Goal: Navigation & Orientation: Find specific page/section

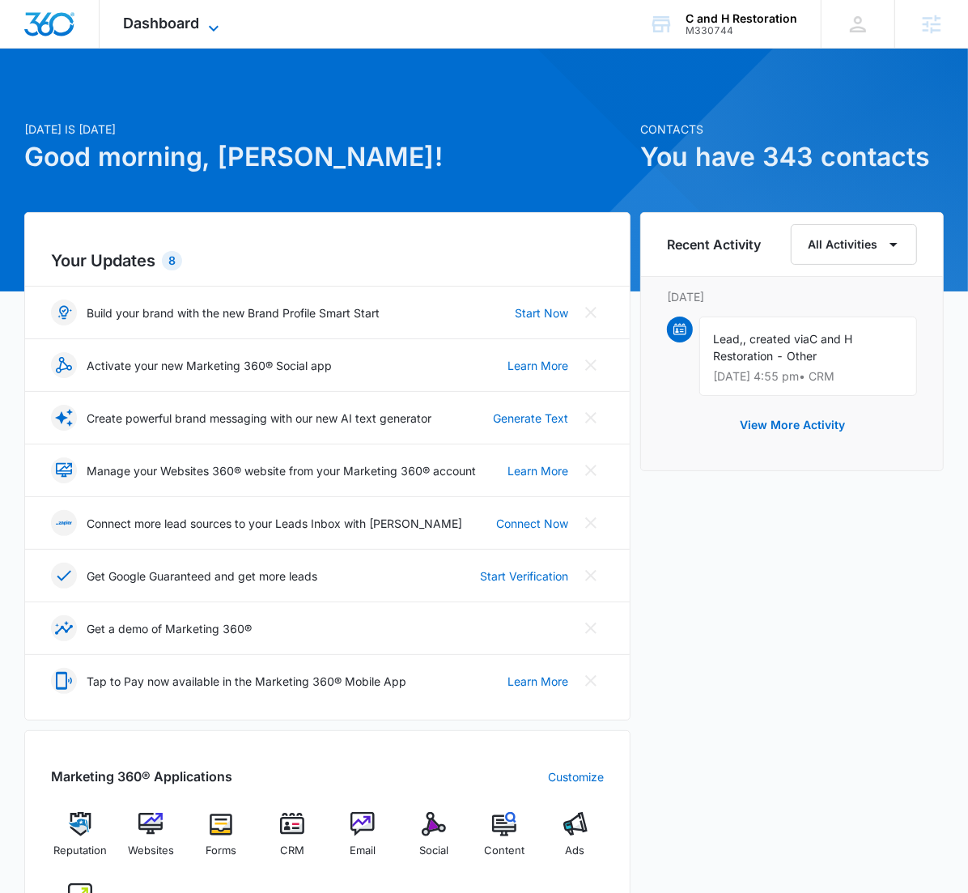
click at [187, 23] on span "Dashboard" at bounding box center [162, 23] width 76 height 17
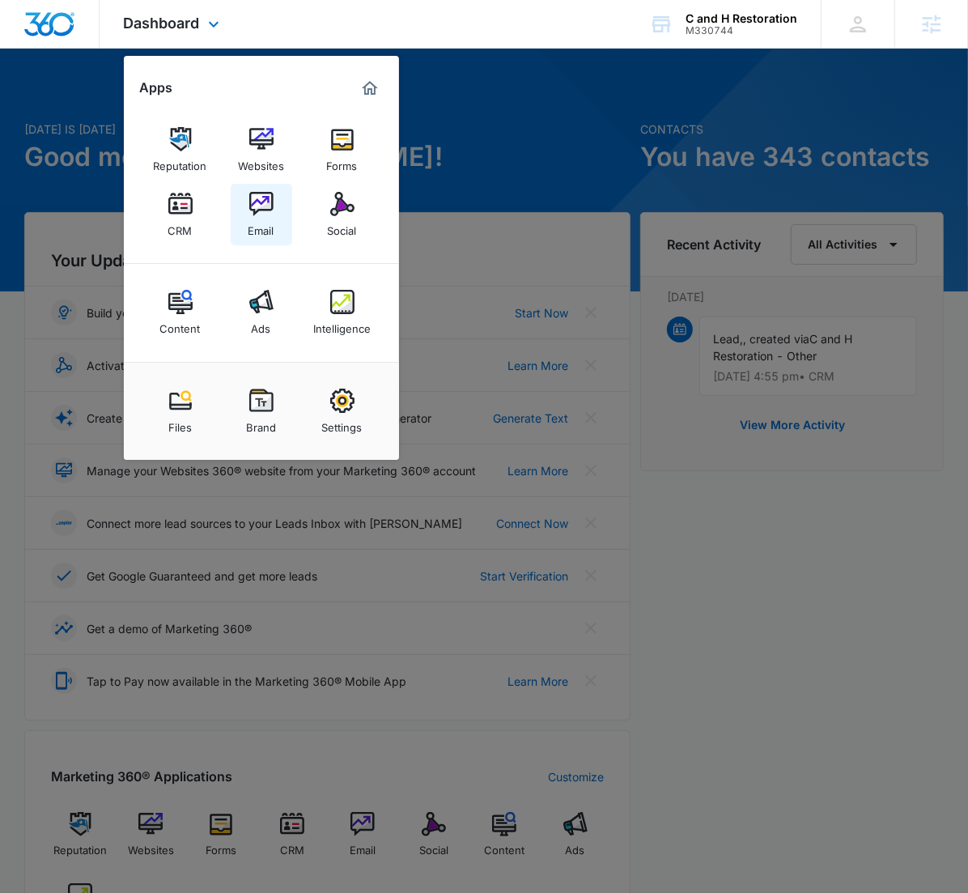
click at [272, 197] on img at bounding box center [261, 204] width 24 height 24
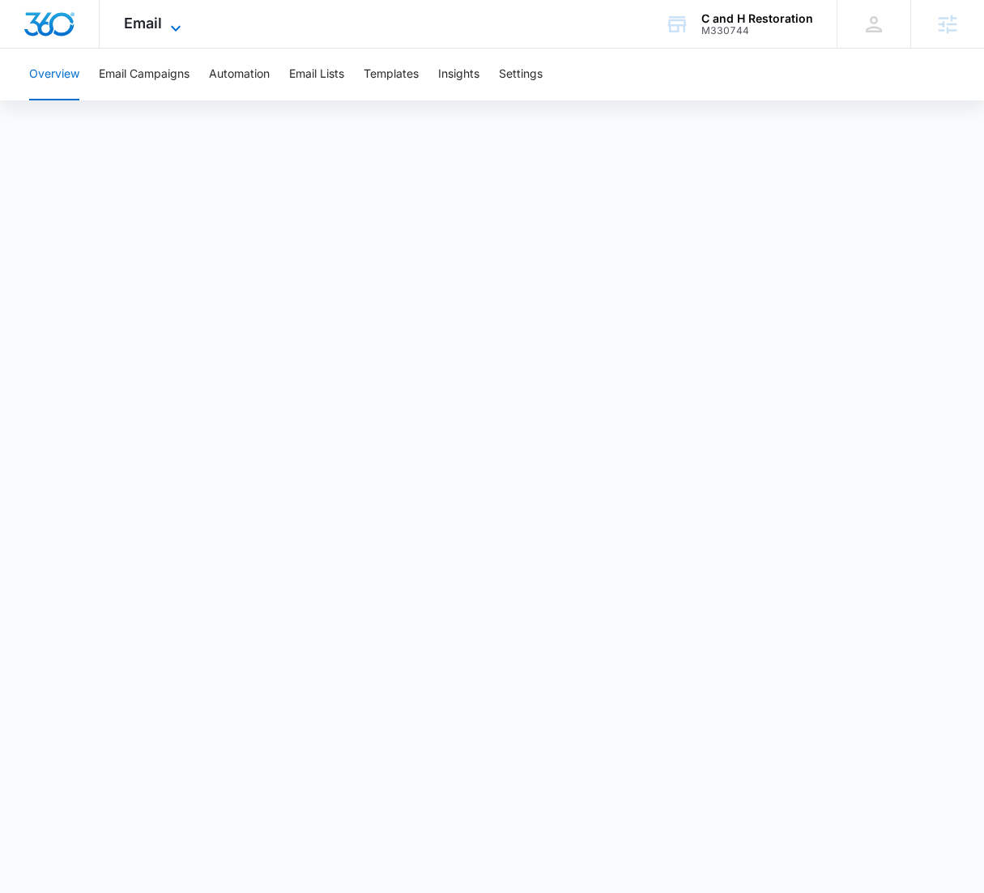
click at [144, 24] on span "Email" at bounding box center [143, 23] width 38 height 17
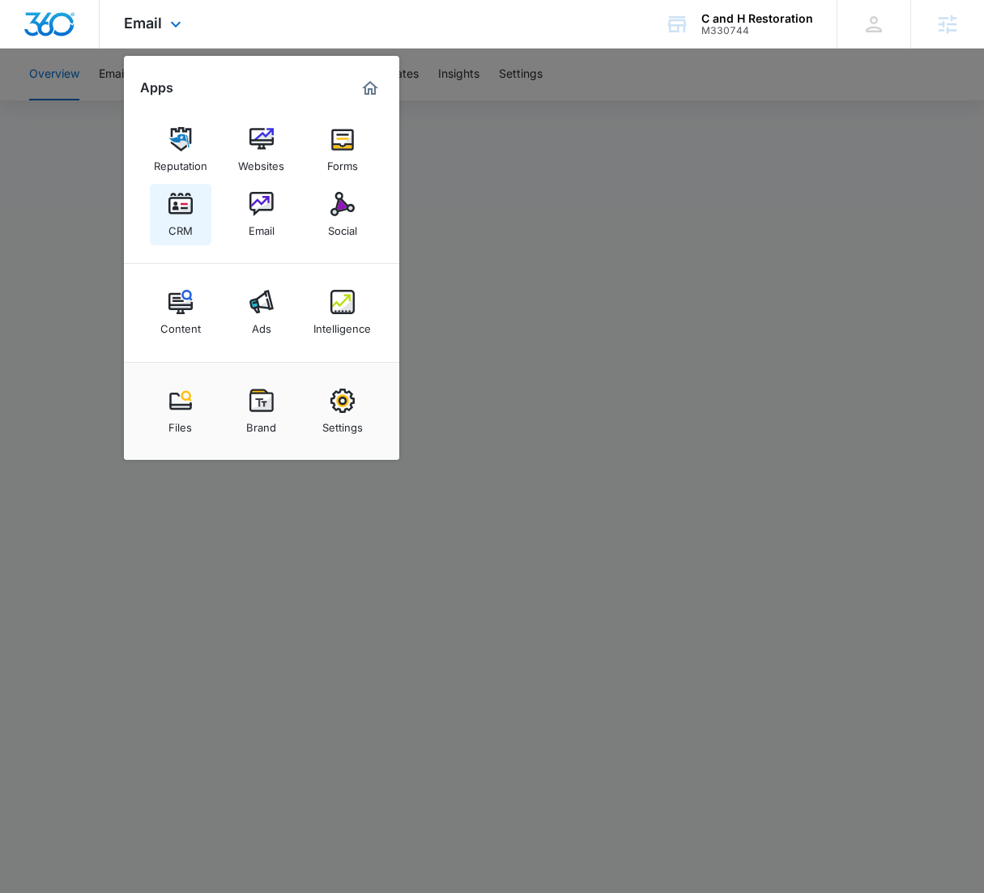
click at [160, 217] on link "CRM" at bounding box center [181, 215] width 62 height 62
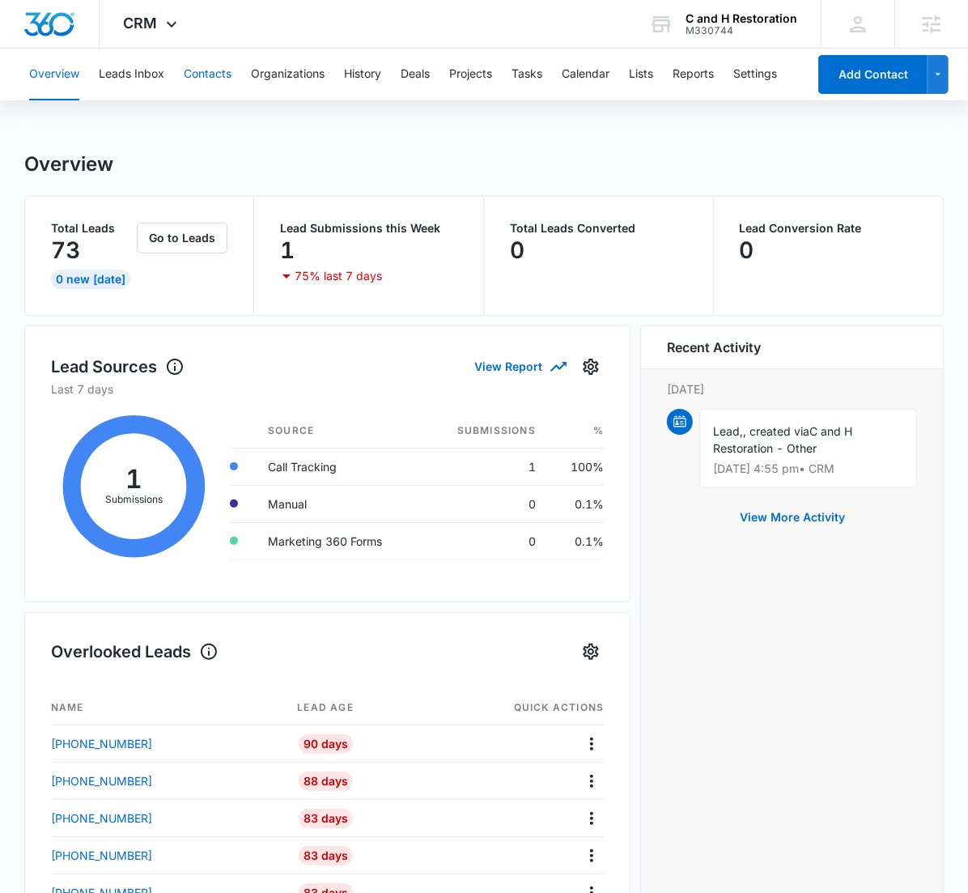
click at [215, 72] on button "Contacts" at bounding box center [208, 75] width 48 height 52
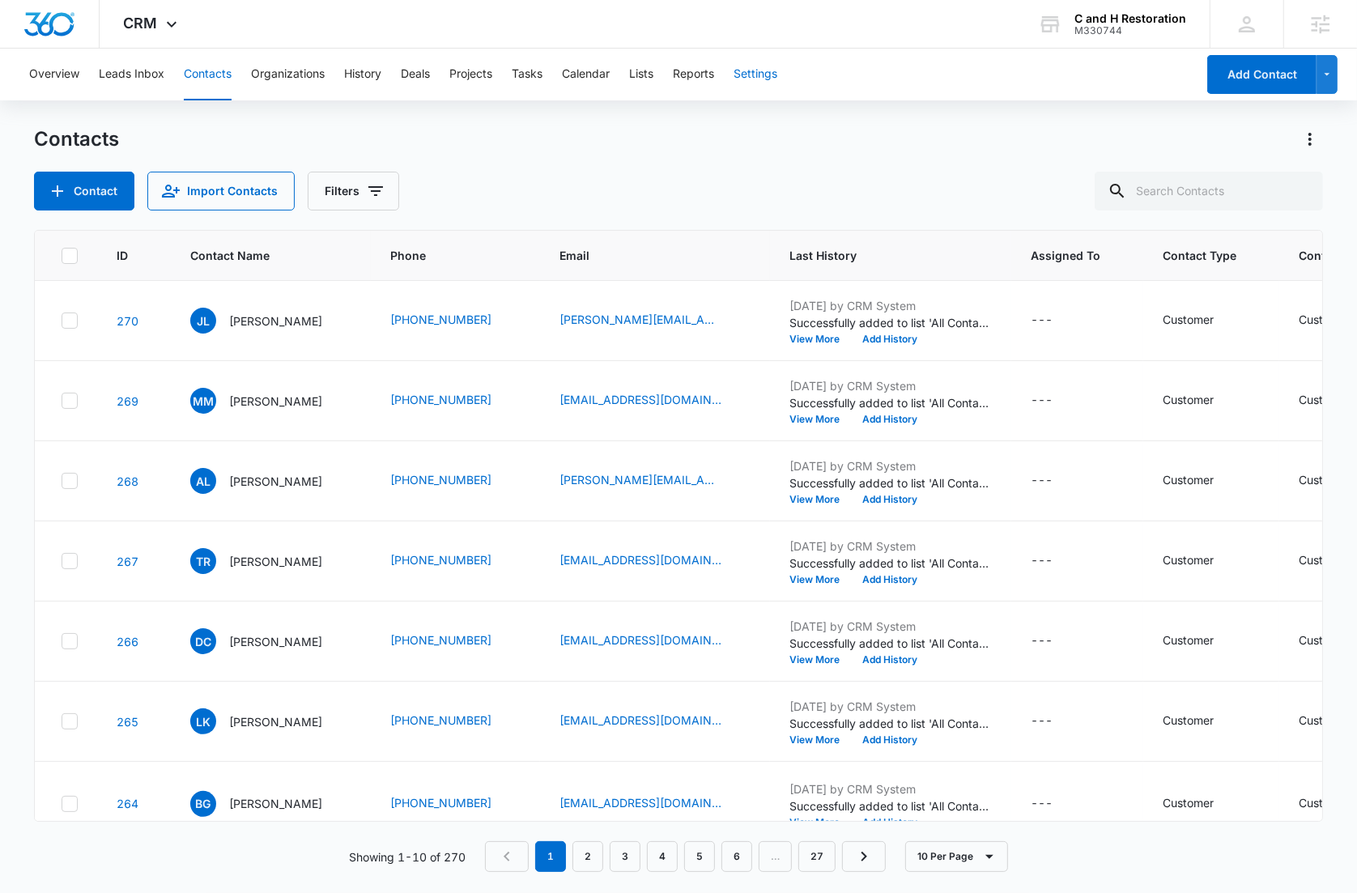
click at [764, 71] on button "Settings" at bounding box center [756, 75] width 44 height 52
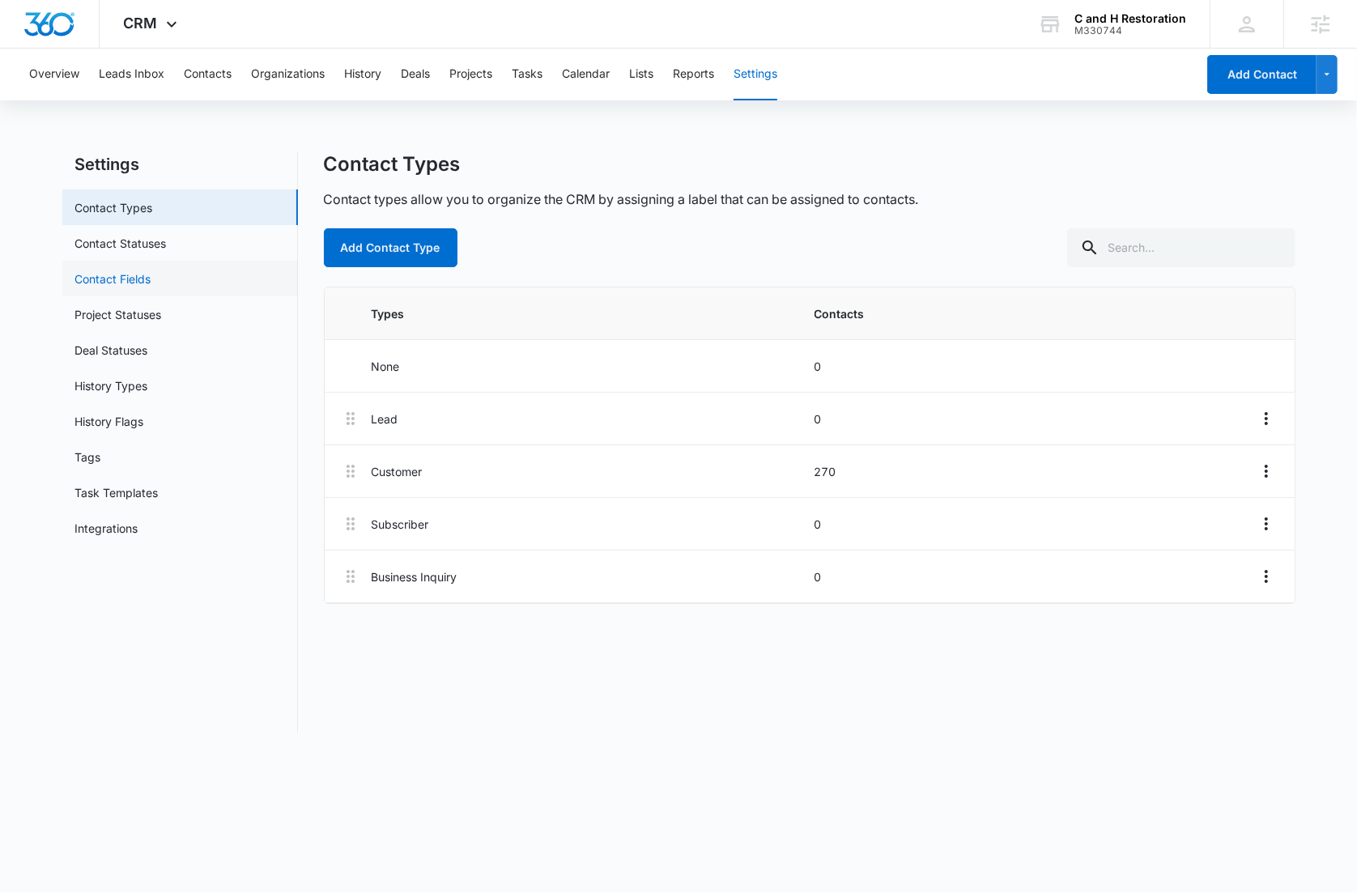
click at [134, 276] on link "Contact Fields" at bounding box center [113, 278] width 76 height 17
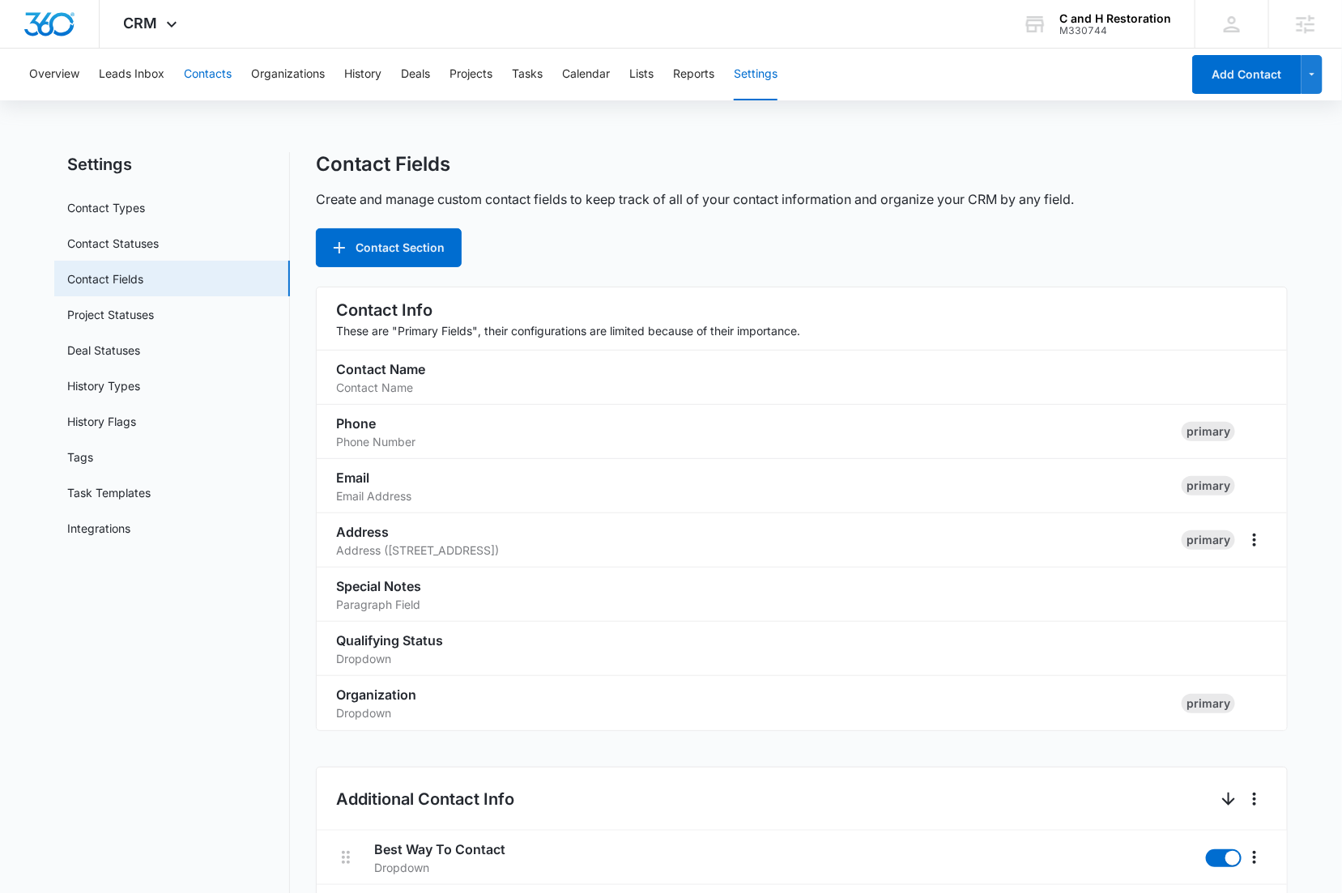
click at [220, 84] on button "Contacts" at bounding box center [208, 75] width 48 height 52
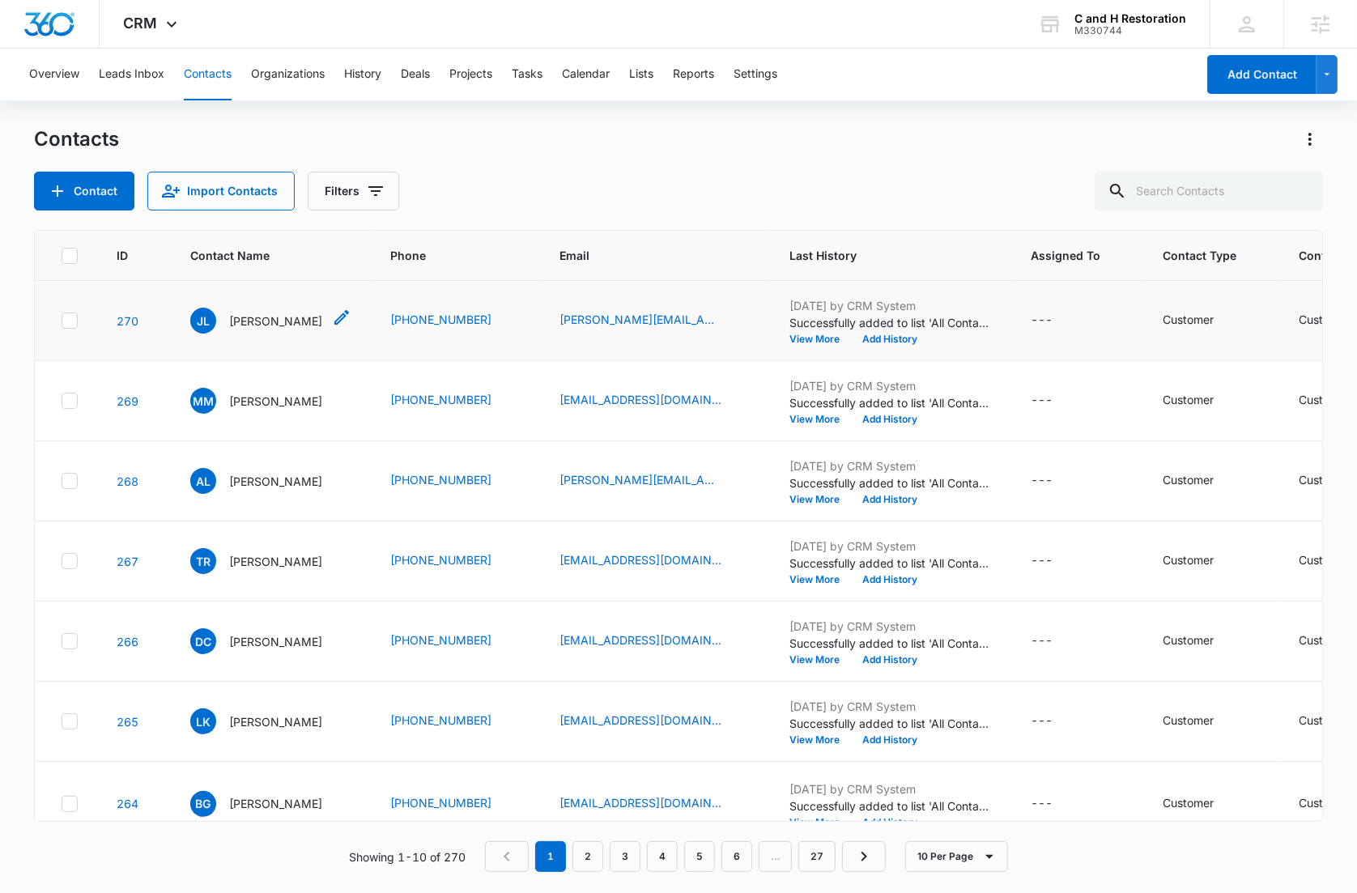
click at [251, 317] on p "Juan Lora" at bounding box center [275, 321] width 93 height 17
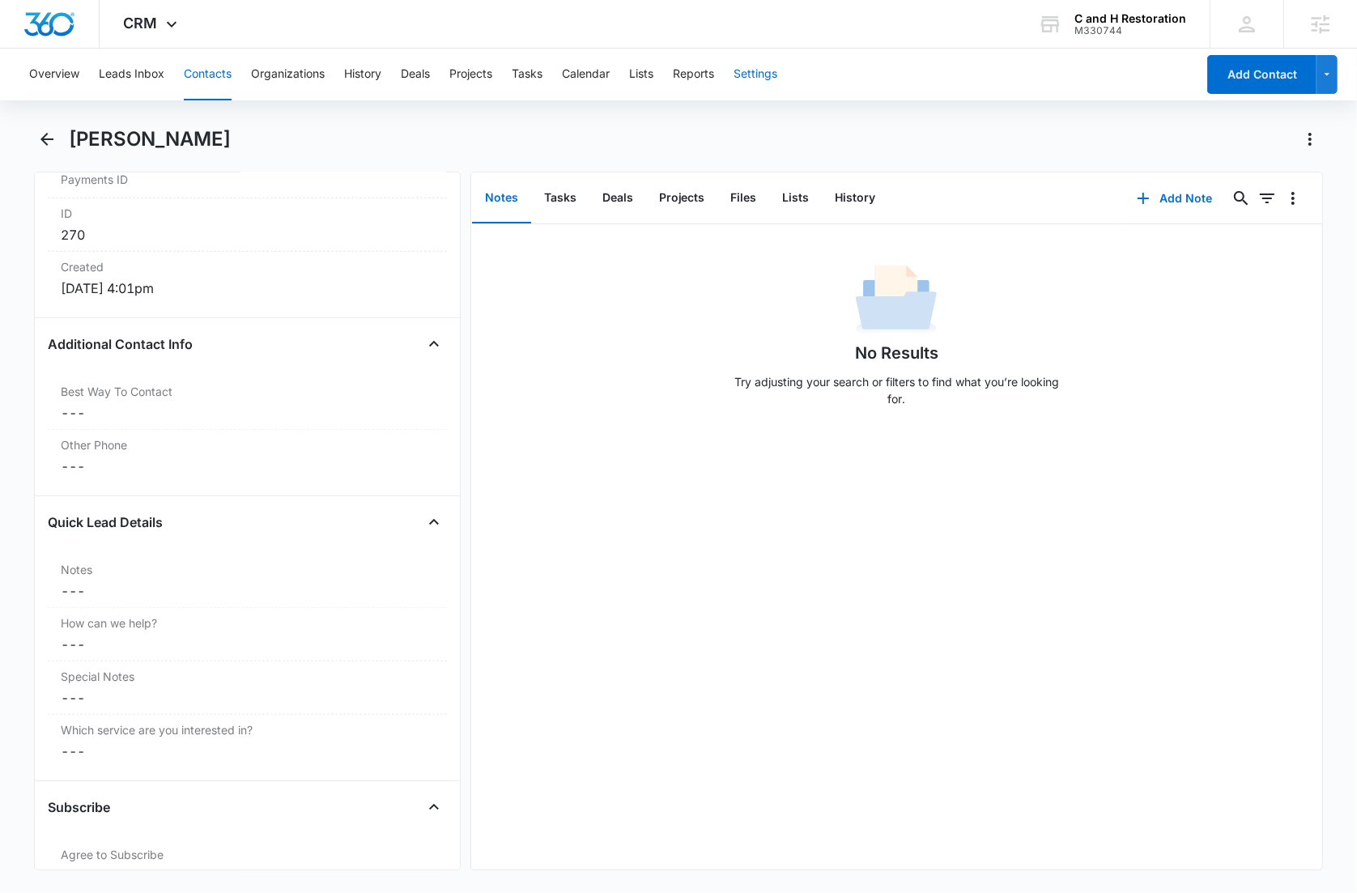
scroll to position [1407, 0]
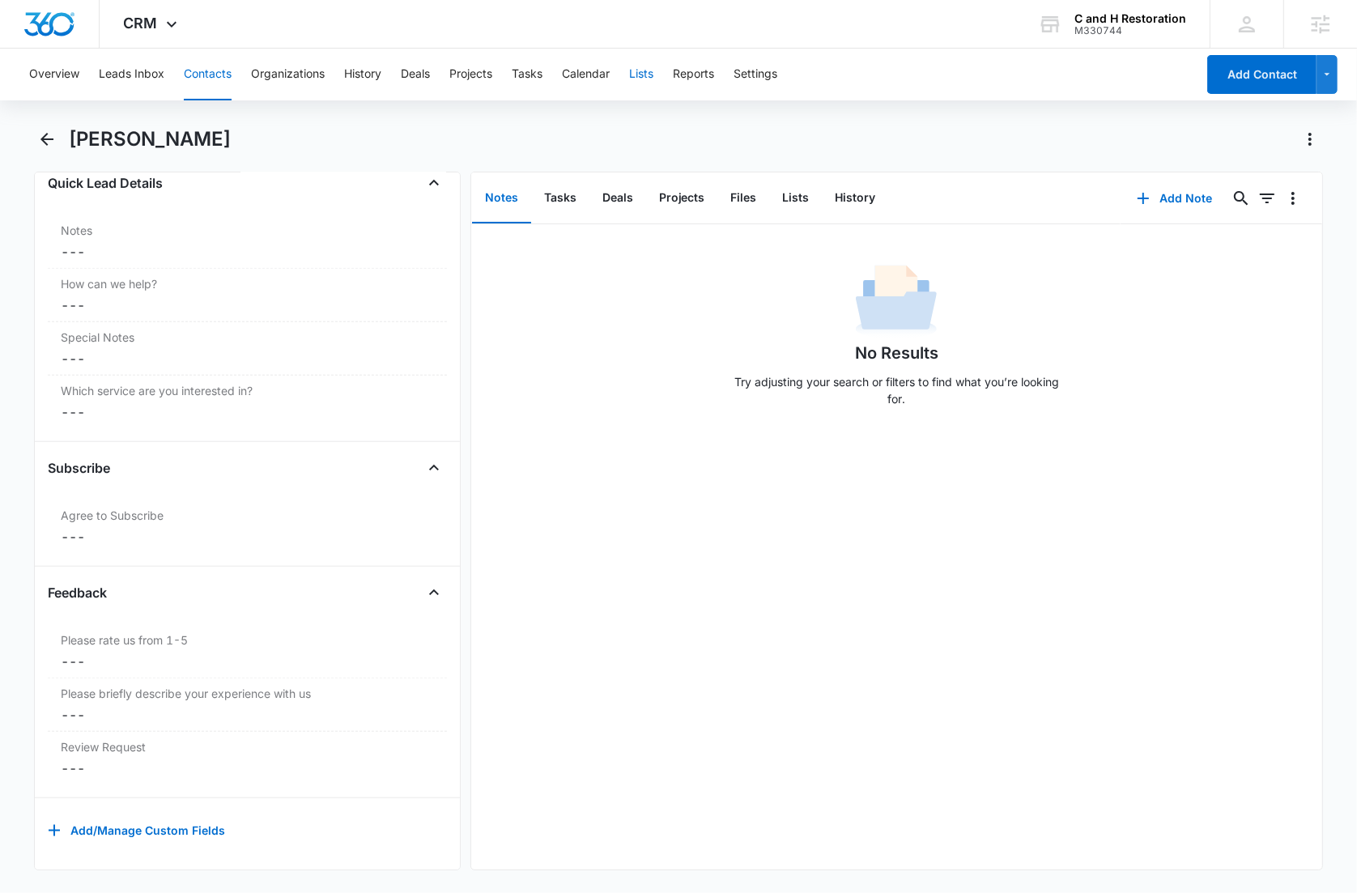
click at [639, 78] on button "Lists" at bounding box center [641, 75] width 24 height 52
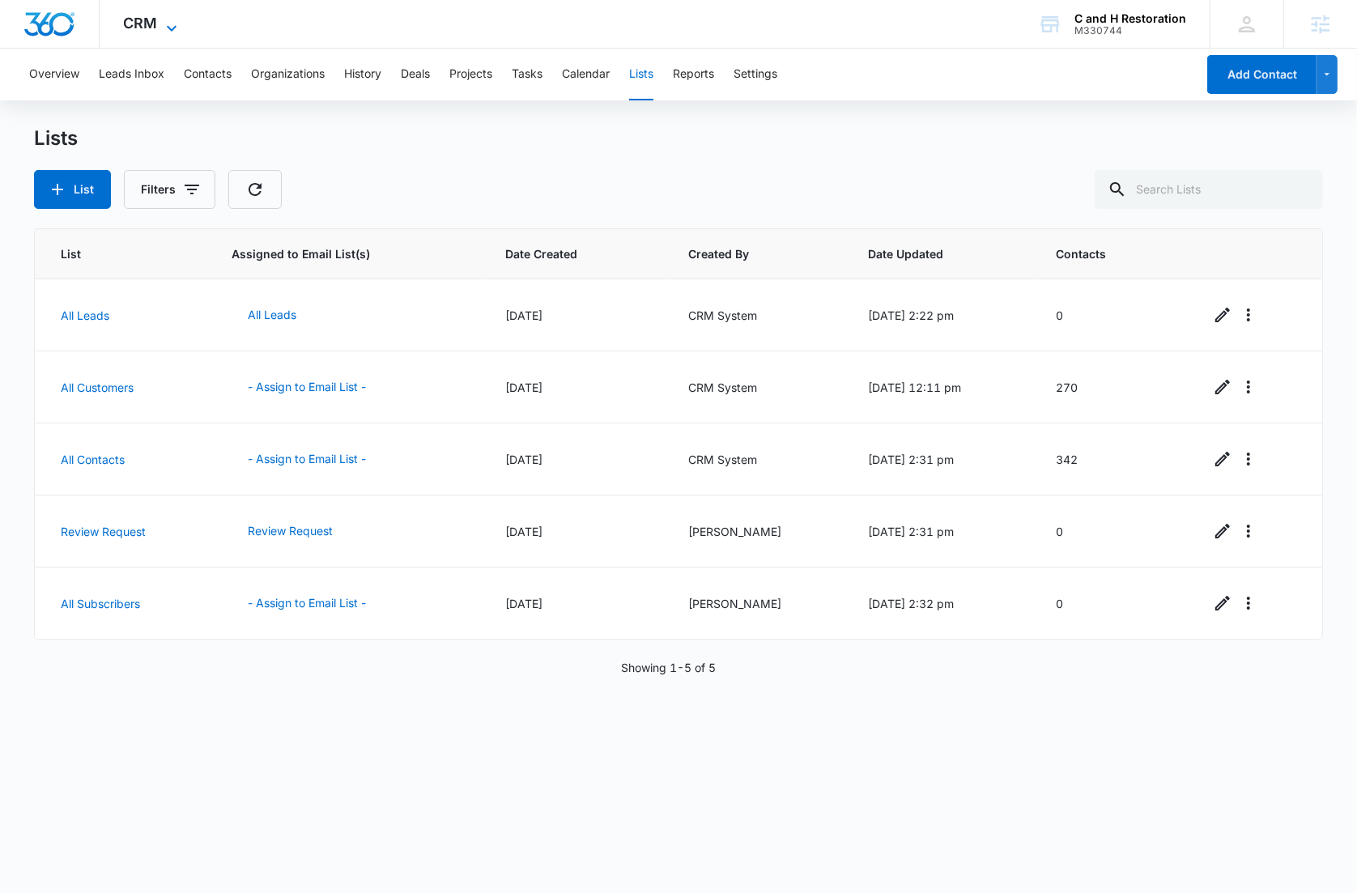
click at [175, 26] on icon at bounding box center [172, 28] width 10 height 6
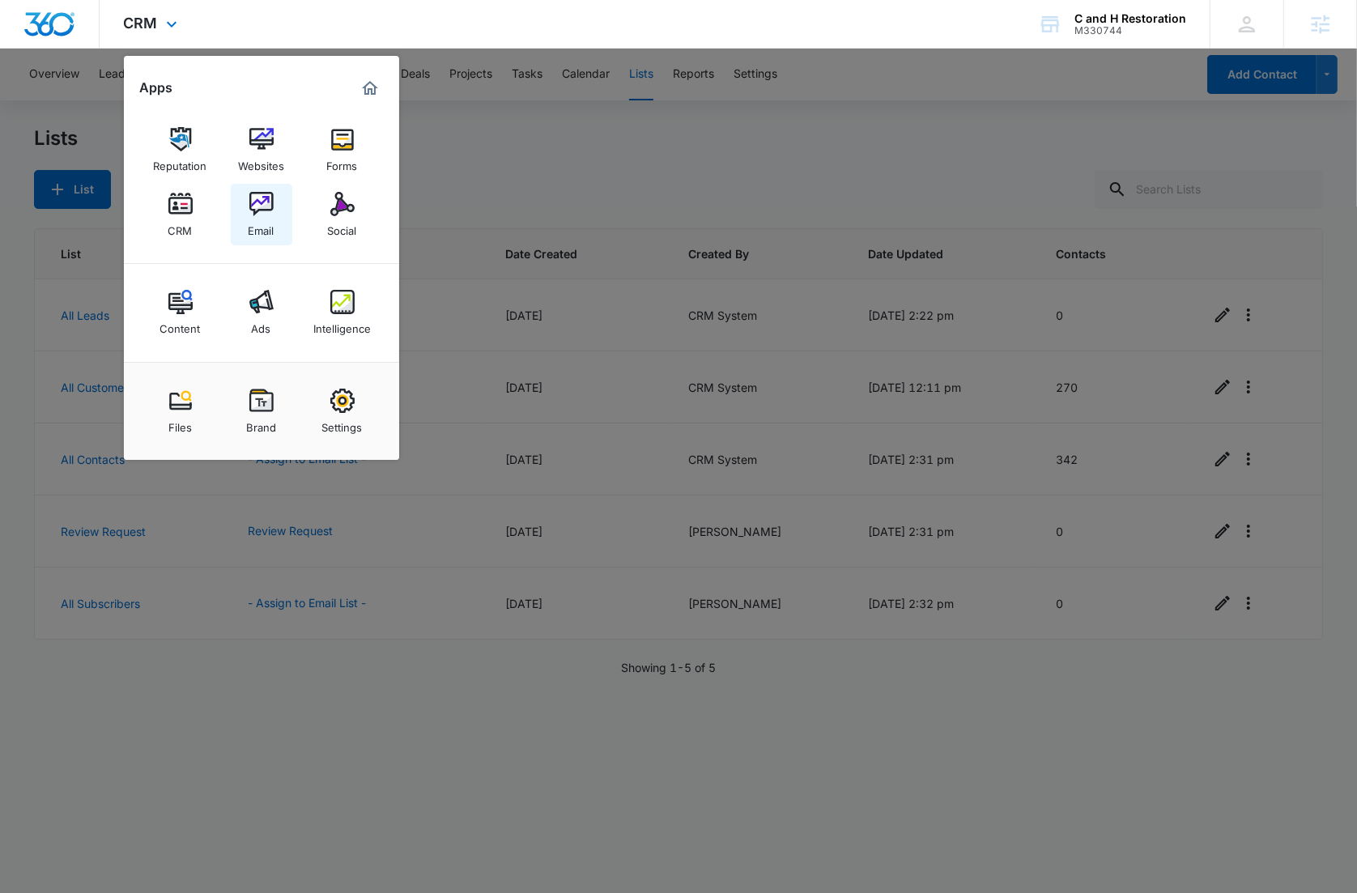
click at [262, 203] on img at bounding box center [261, 204] width 24 height 24
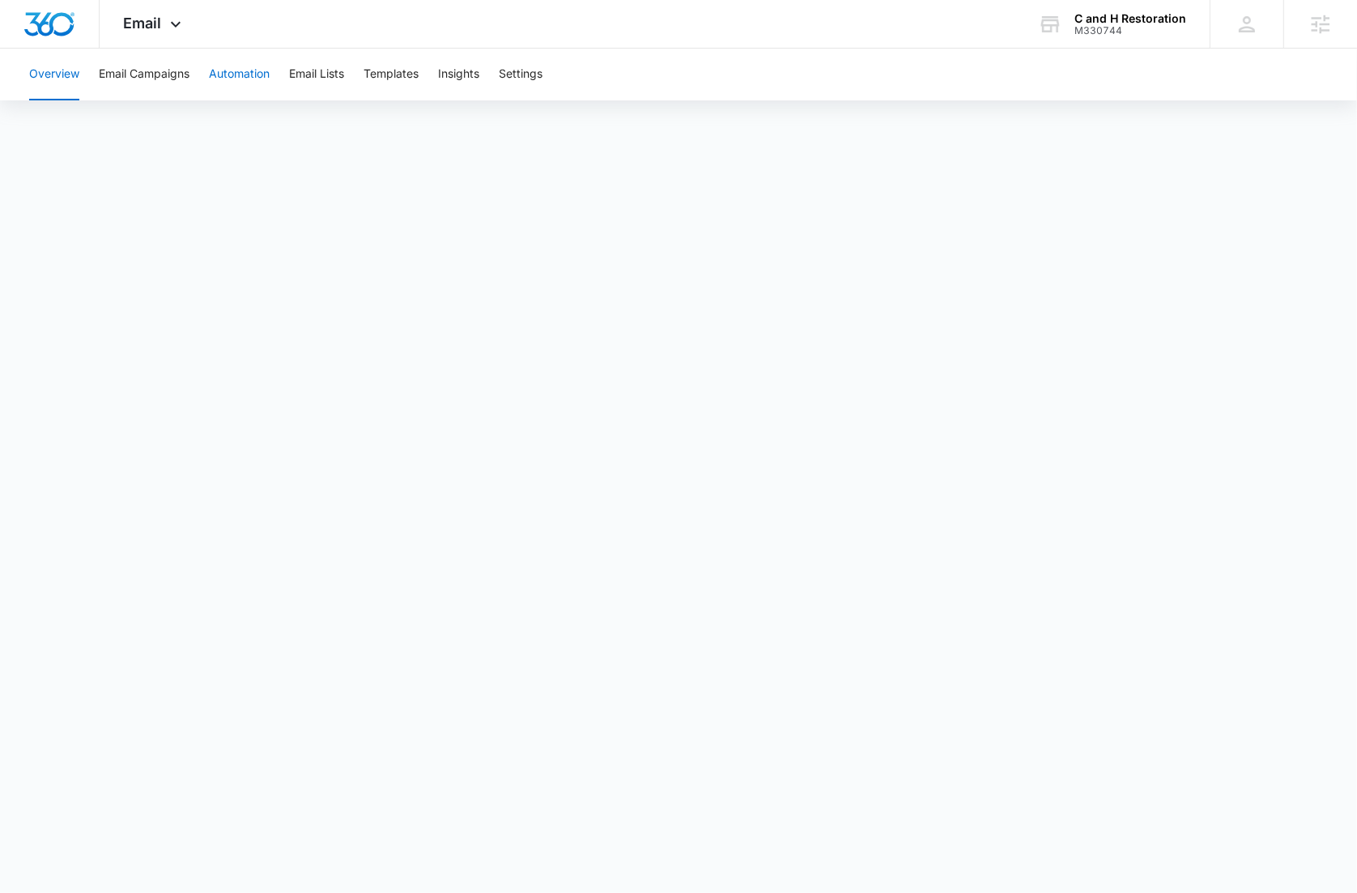
click at [262, 70] on button "Automation" at bounding box center [239, 75] width 61 height 52
